Goal: Find specific page/section: Find specific page/section

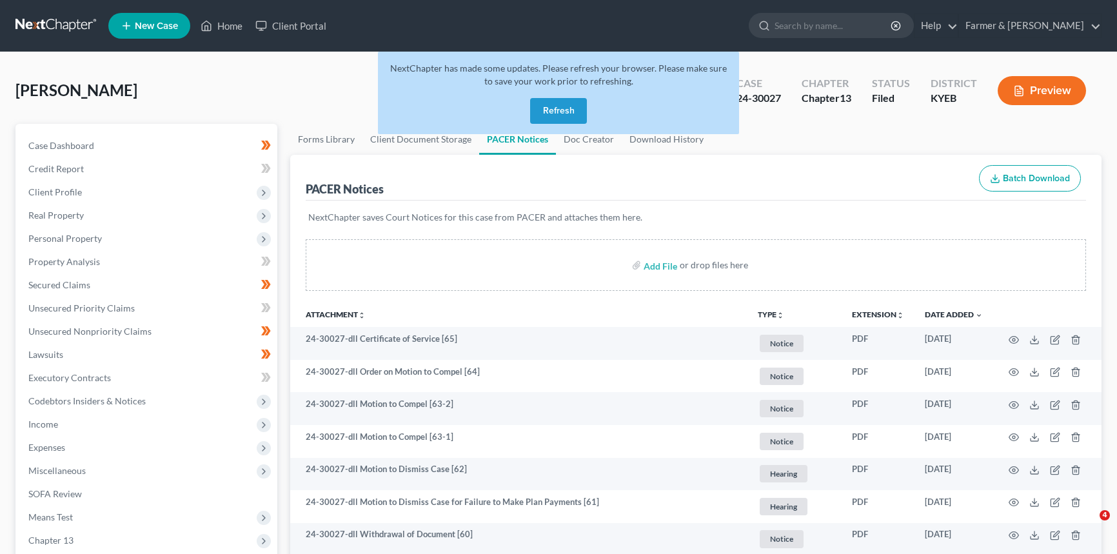
click at [555, 118] on button "Refresh" at bounding box center [558, 111] width 57 height 26
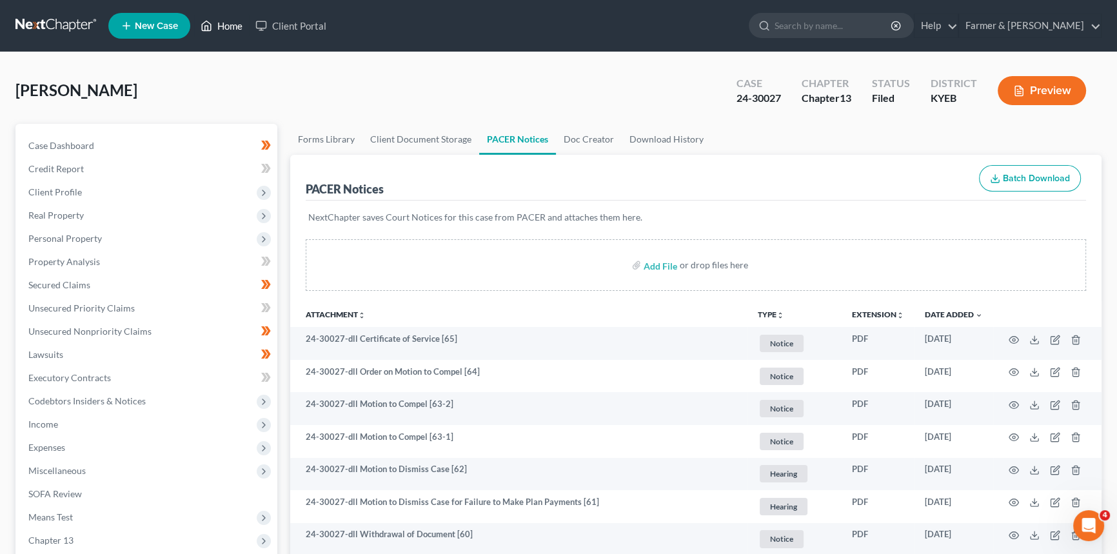
click at [222, 26] on link "Home" at bounding box center [221, 25] width 55 height 23
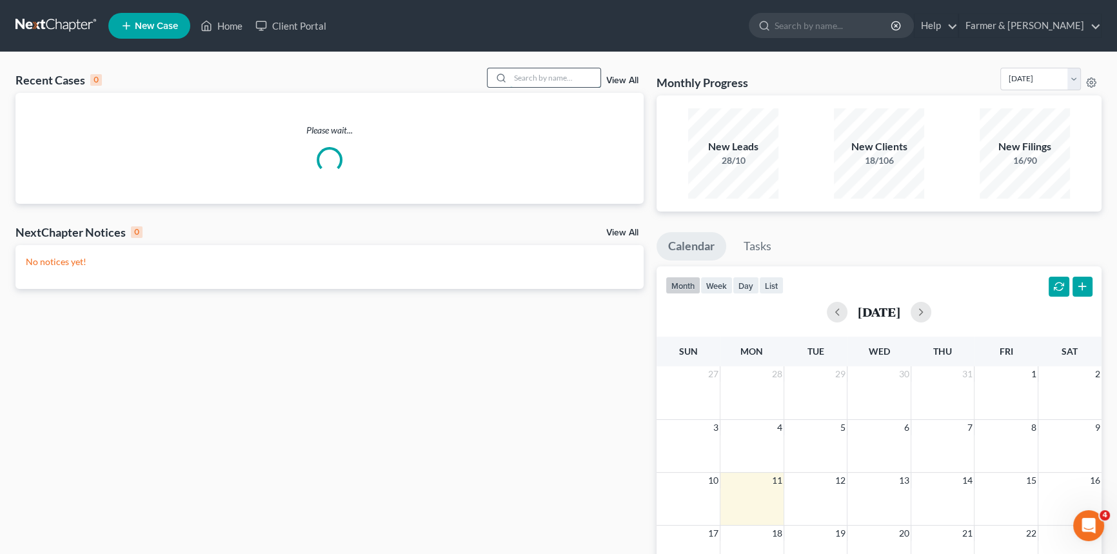
click at [521, 74] on input "search" at bounding box center [555, 77] width 90 height 19
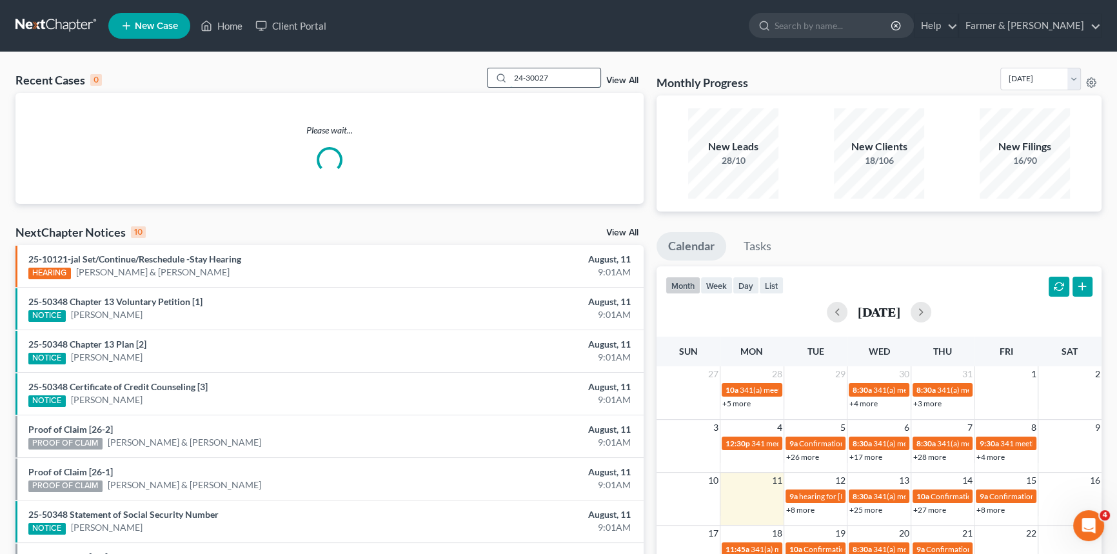
type input "24-30027"
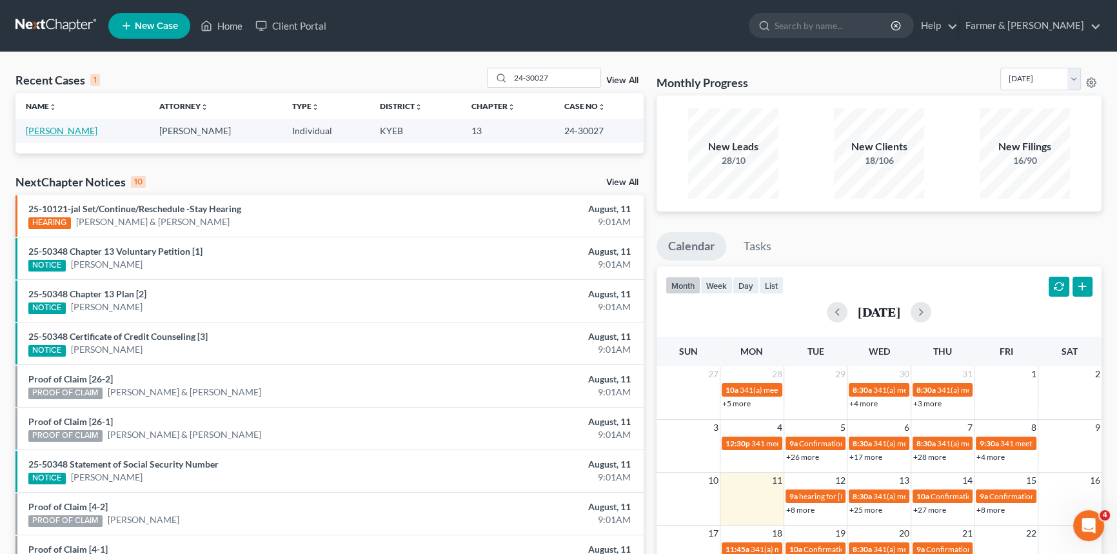
click at [58, 130] on link "[PERSON_NAME]" at bounding box center [62, 130] width 72 height 11
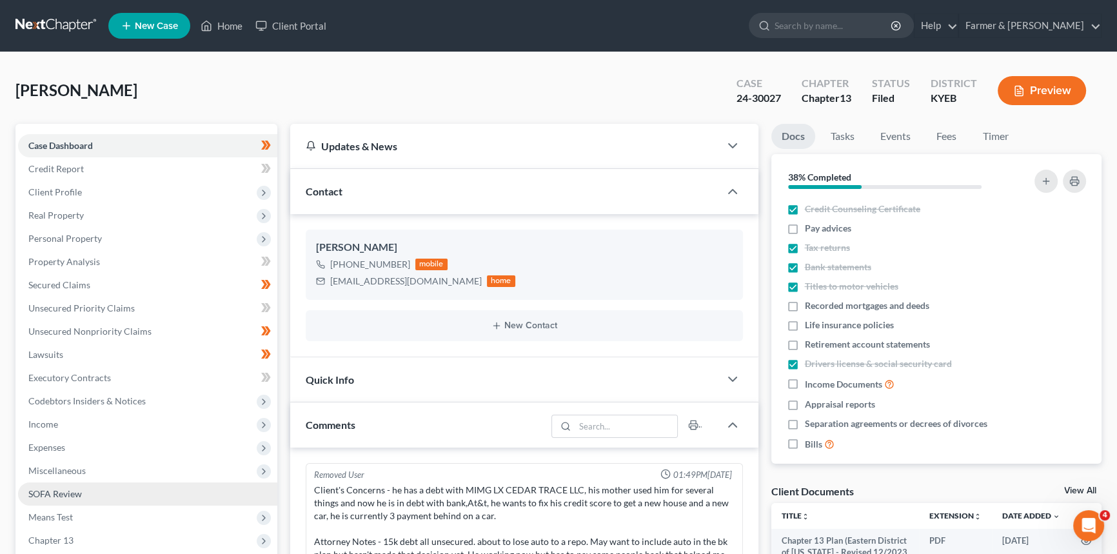
scroll to position [175, 0]
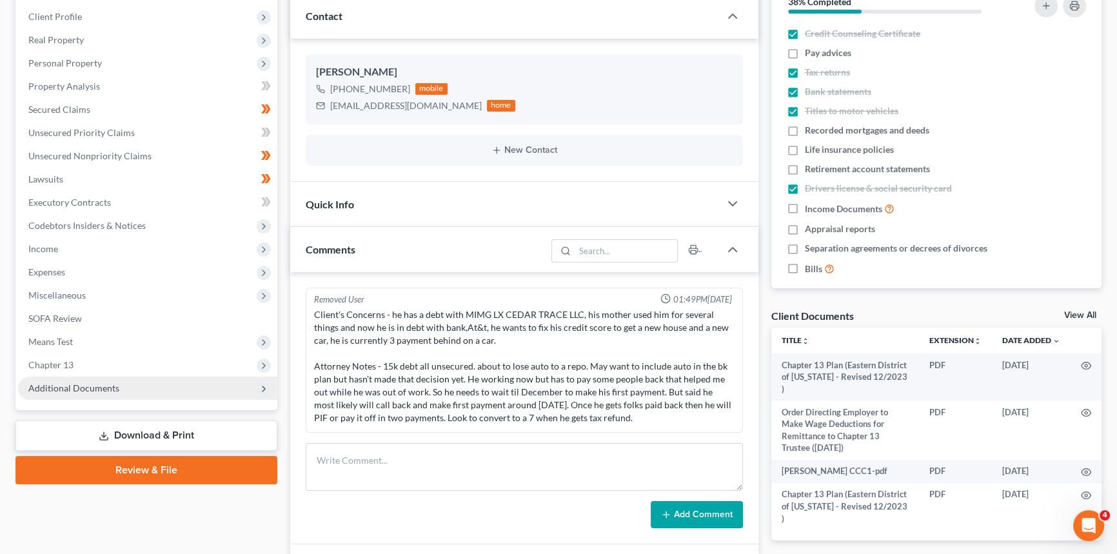
click at [72, 388] on span "Additional Documents" at bounding box center [73, 387] width 91 height 11
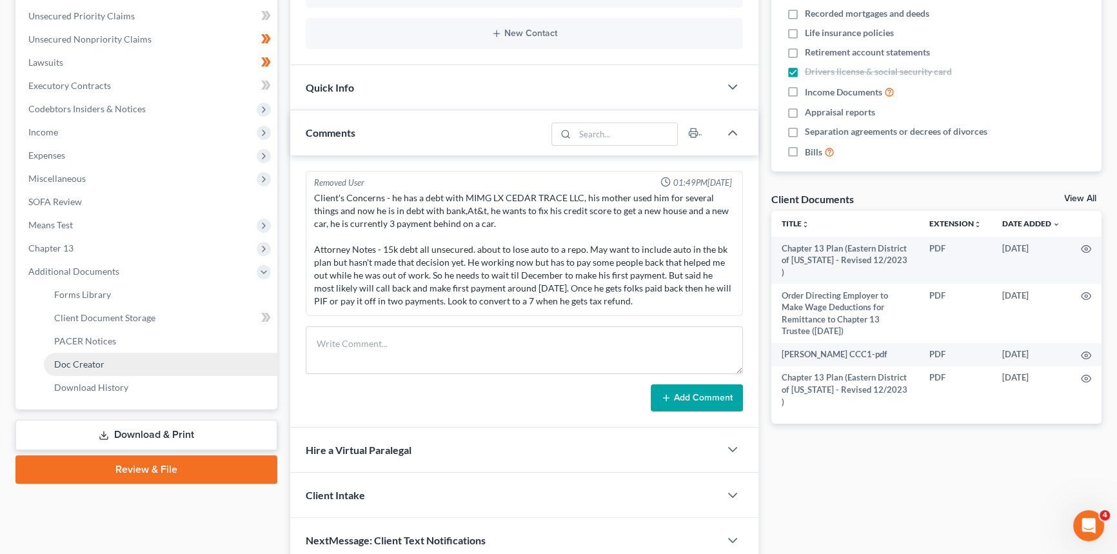
scroll to position [293, 0]
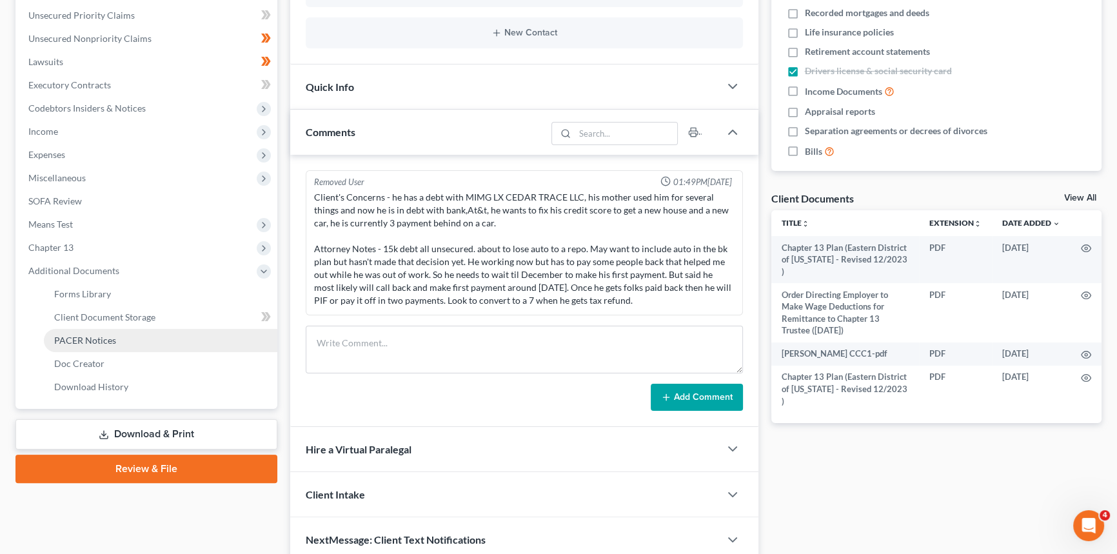
click at [96, 342] on span "PACER Notices" at bounding box center [85, 340] width 62 height 11
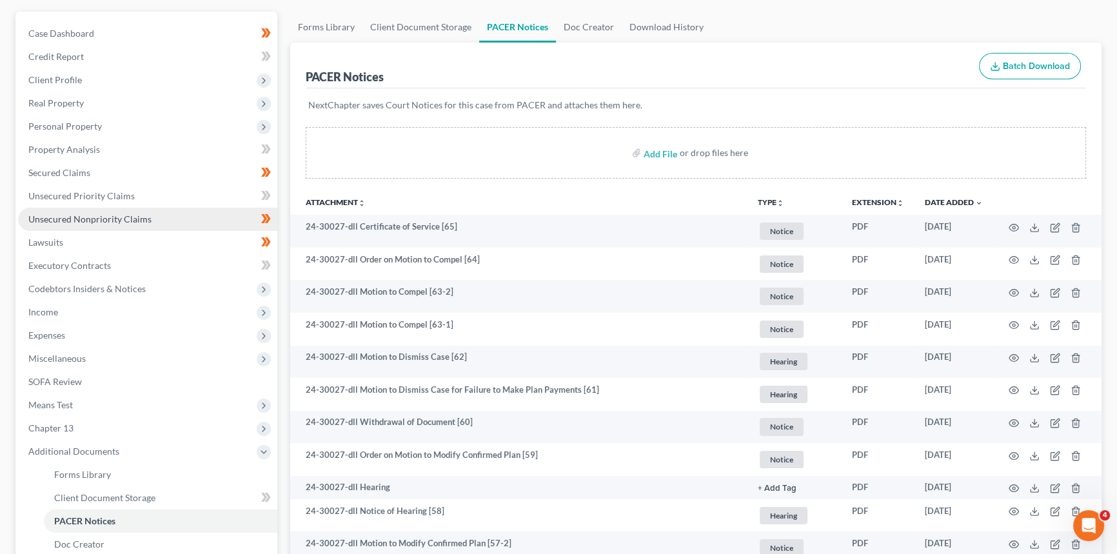
scroll to position [117, 0]
